Goal: Use online tool/utility: Utilize a website feature to perform a specific function

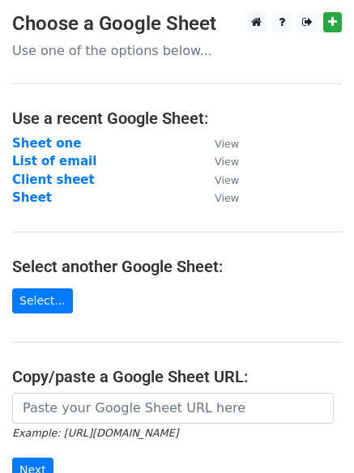
scroll to position [226, 0]
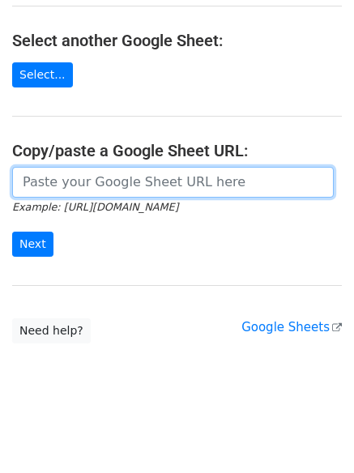
click at [96, 189] on input "url" at bounding box center [172, 182] width 321 height 31
paste input "[URL][DOMAIN_NAME]"
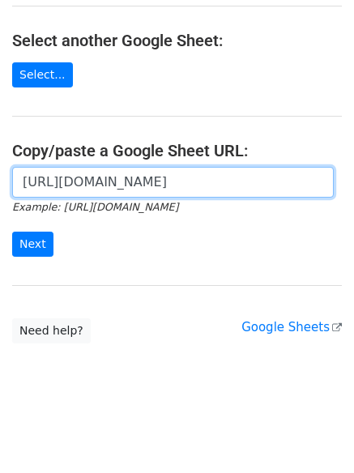
scroll to position [0, 347]
type input "[URL][DOMAIN_NAME]"
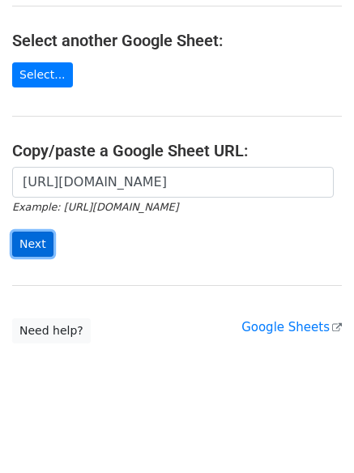
click at [26, 242] on input "Next" at bounding box center [32, 244] width 41 height 25
